Goal: Task Accomplishment & Management: Use online tool/utility

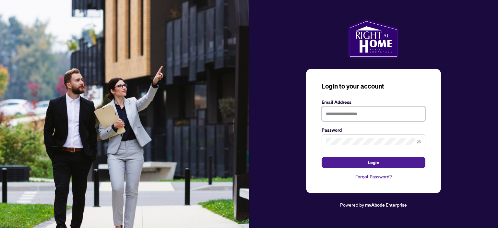
click at [342, 117] on input "text" at bounding box center [374, 113] width 104 height 15
type input "**********"
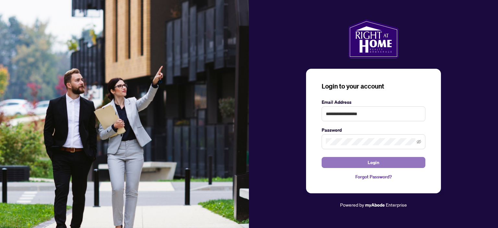
click at [381, 164] on button "Login" at bounding box center [374, 162] width 104 height 11
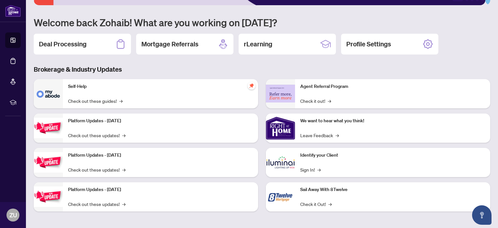
scroll to position [19, 0]
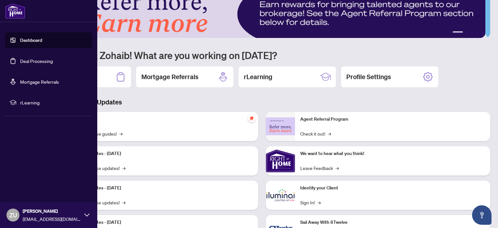
click at [32, 62] on link "Deal Processing" at bounding box center [36, 61] width 33 height 6
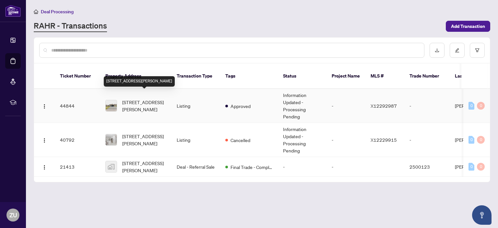
click at [147, 103] on span "[STREET_ADDRESS][PERSON_NAME]" at bounding box center [144, 106] width 44 height 14
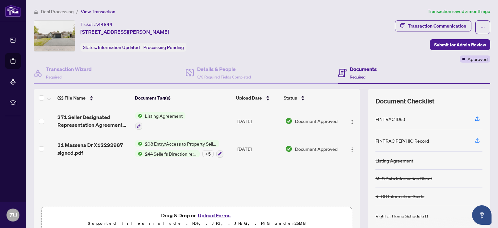
click at [173, 116] on span "Listing Agreement" at bounding box center [163, 115] width 43 height 7
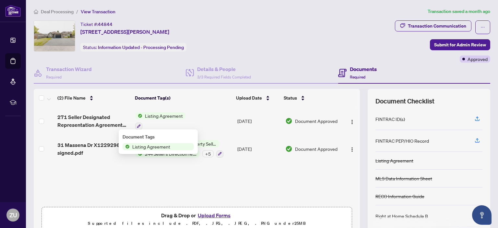
drag, startPoint x: 173, startPoint y: 116, endPoint x: 104, endPoint y: 119, distance: 68.8
click at [104, 119] on tr "271 Seller Designated Representation Agreement Authority to Offer for Sale with…" at bounding box center [197, 121] width 326 height 28
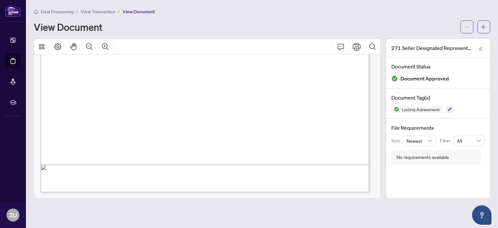
scroll to position [298, 0]
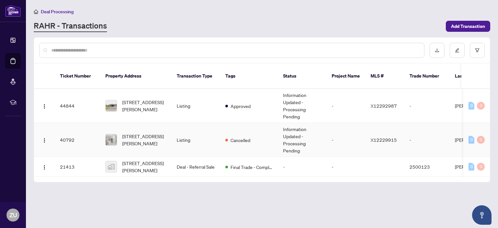
click at [188, 130] on td "Listing" at bounding box center [196, 140] width 49 height 34
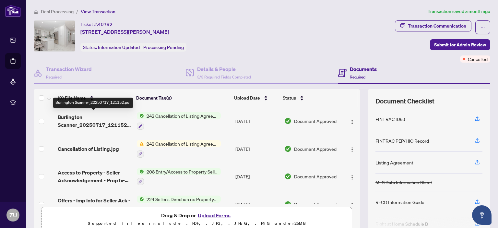
click at [99, 113] on span "Burlington Scanner_20250717_121152.pdf" at bounding box center [95, 121] width 74 height 16
